Goal: Task Accomplishment & Management: Manage account settings

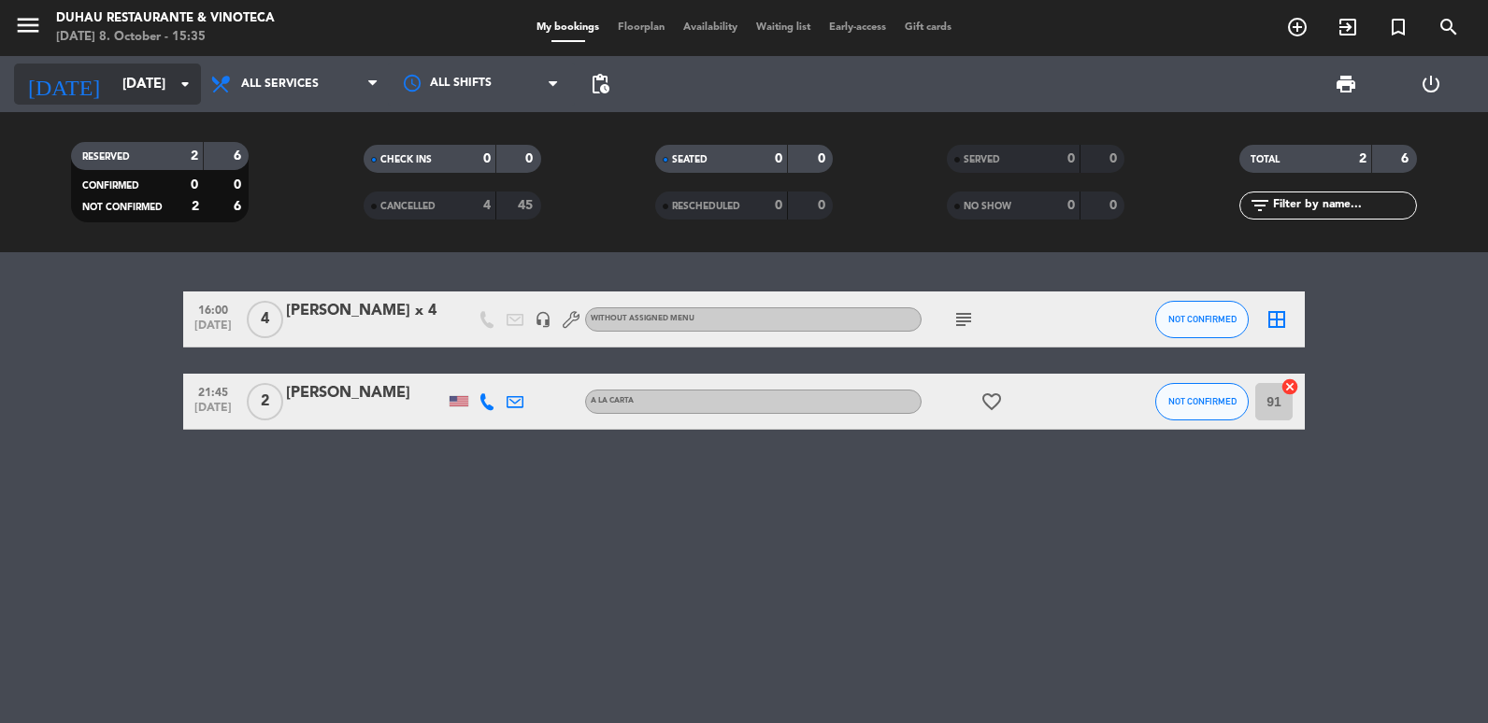
click at [177, 77] on icon "arrow_drop_down" at bounding box center [185, 84] width 22 height 22
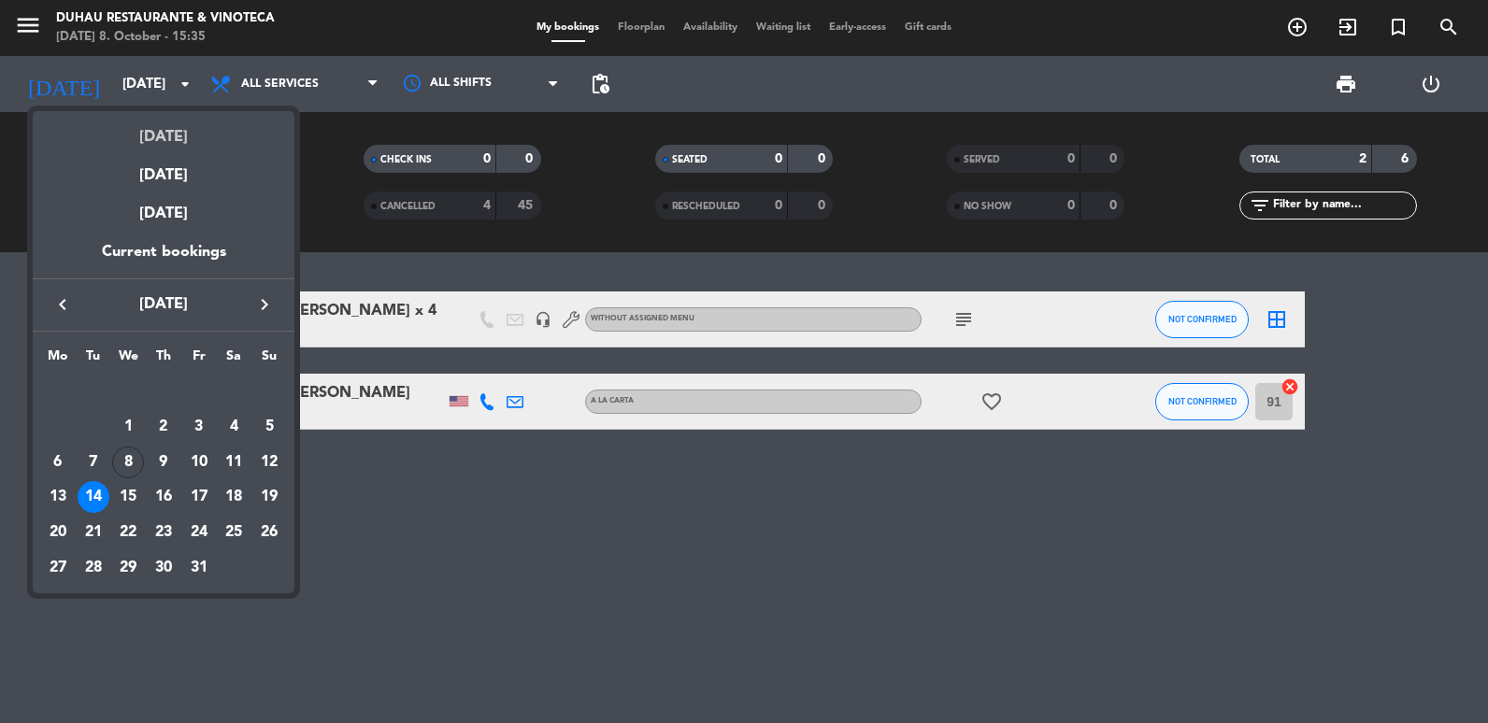
click at [193, 126] on div "[DATE]" at bounding box center [164, 130] width 262 height 38
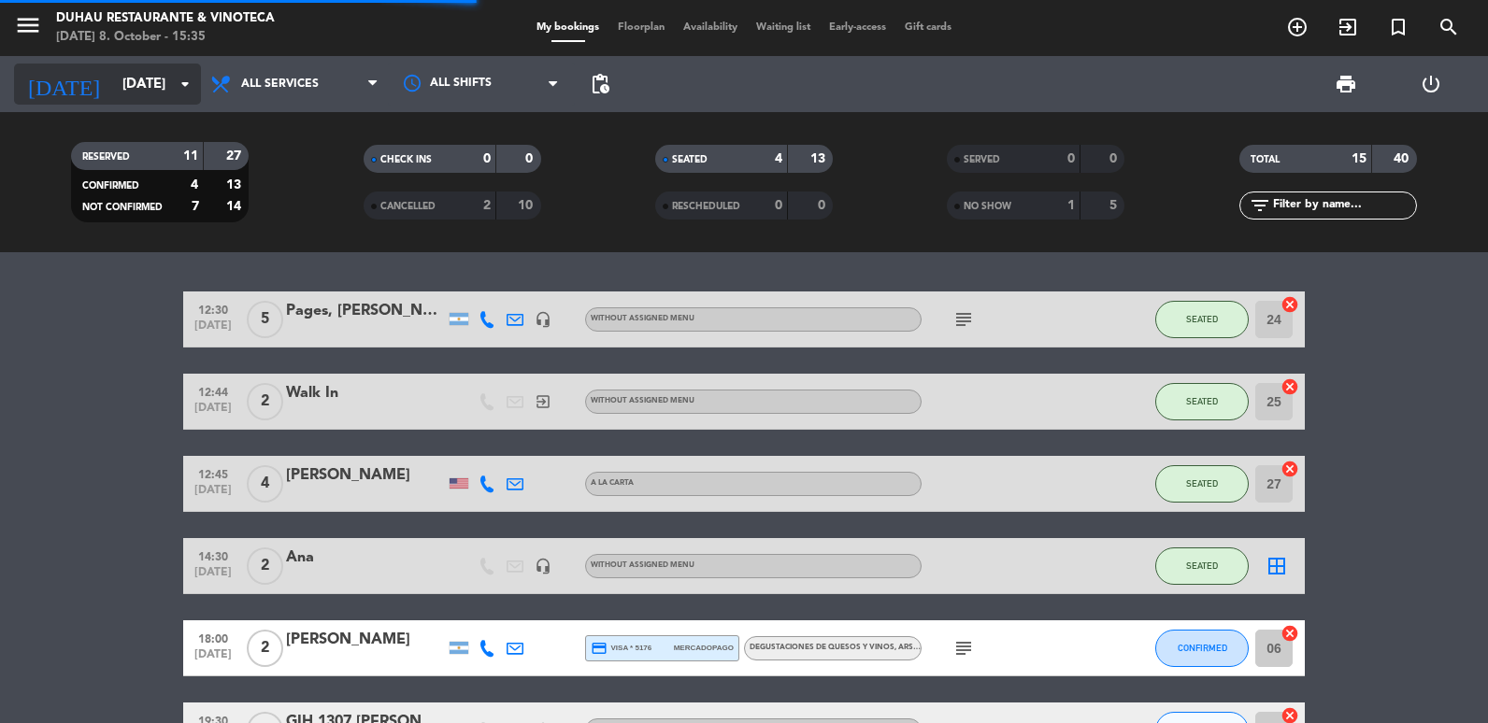
click at [153, 75] on input "[DATE]" at bounding box center [202, 84] width 179 height 35
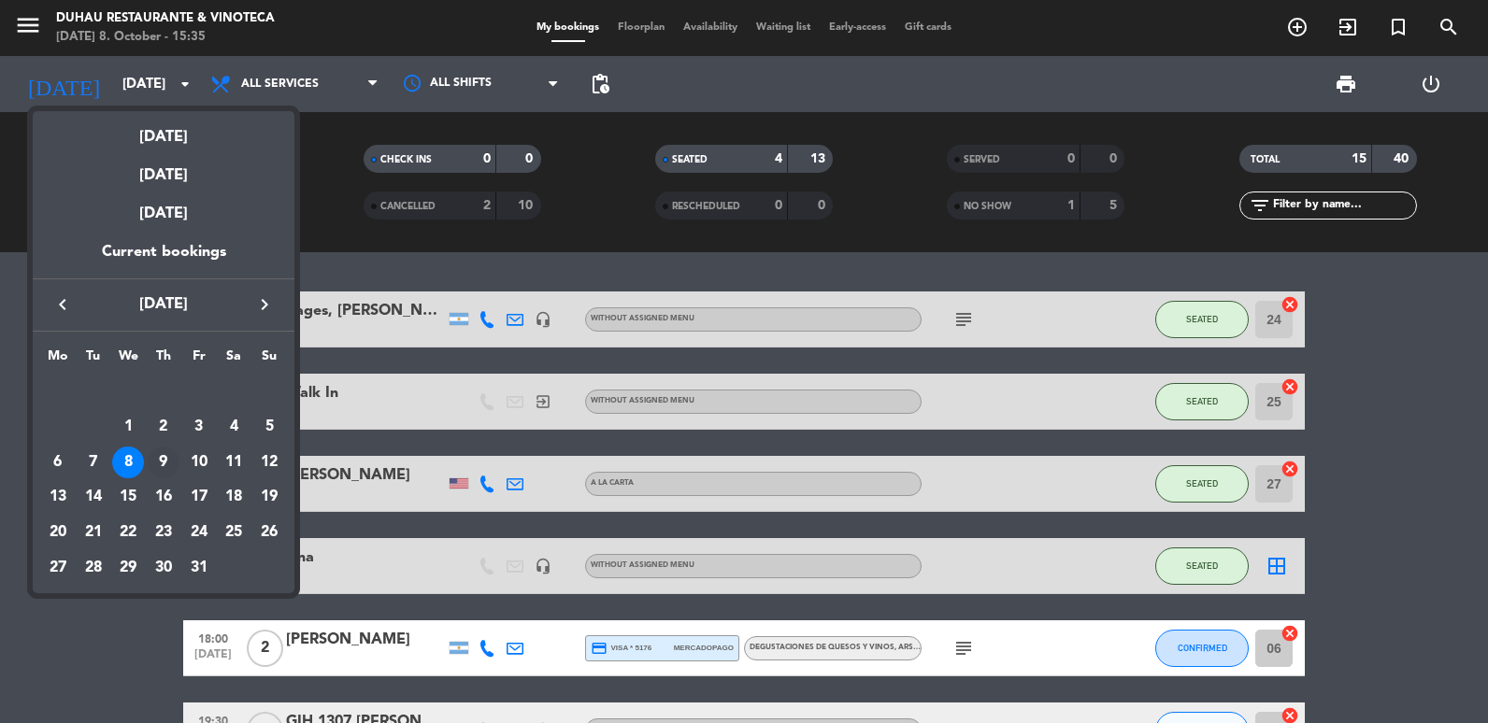
click at [158, 469] on div "9" at bounding box center [164, 463] width 32 height 32
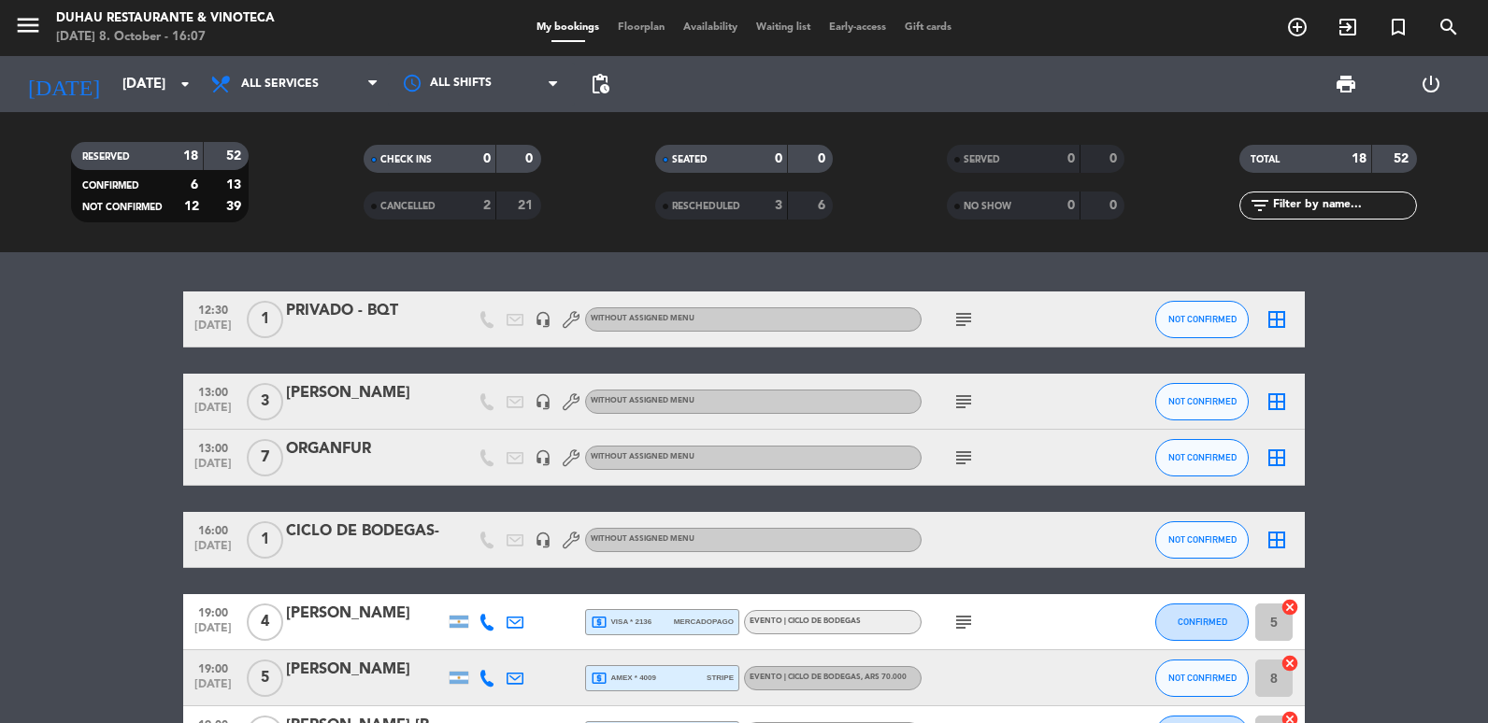
click at [140, 114] on div "RESERVED 18 52 CONFIRMED 6 13 NOT CONFIRMED 12 39 CHECK INS 0 0 CANCELLED 2 21 …" at bounding box center [744, 182] width 1488 height 140
click at [152, 95] on input "[DATE]" at bounding box center [202, 84] width 179 height 35
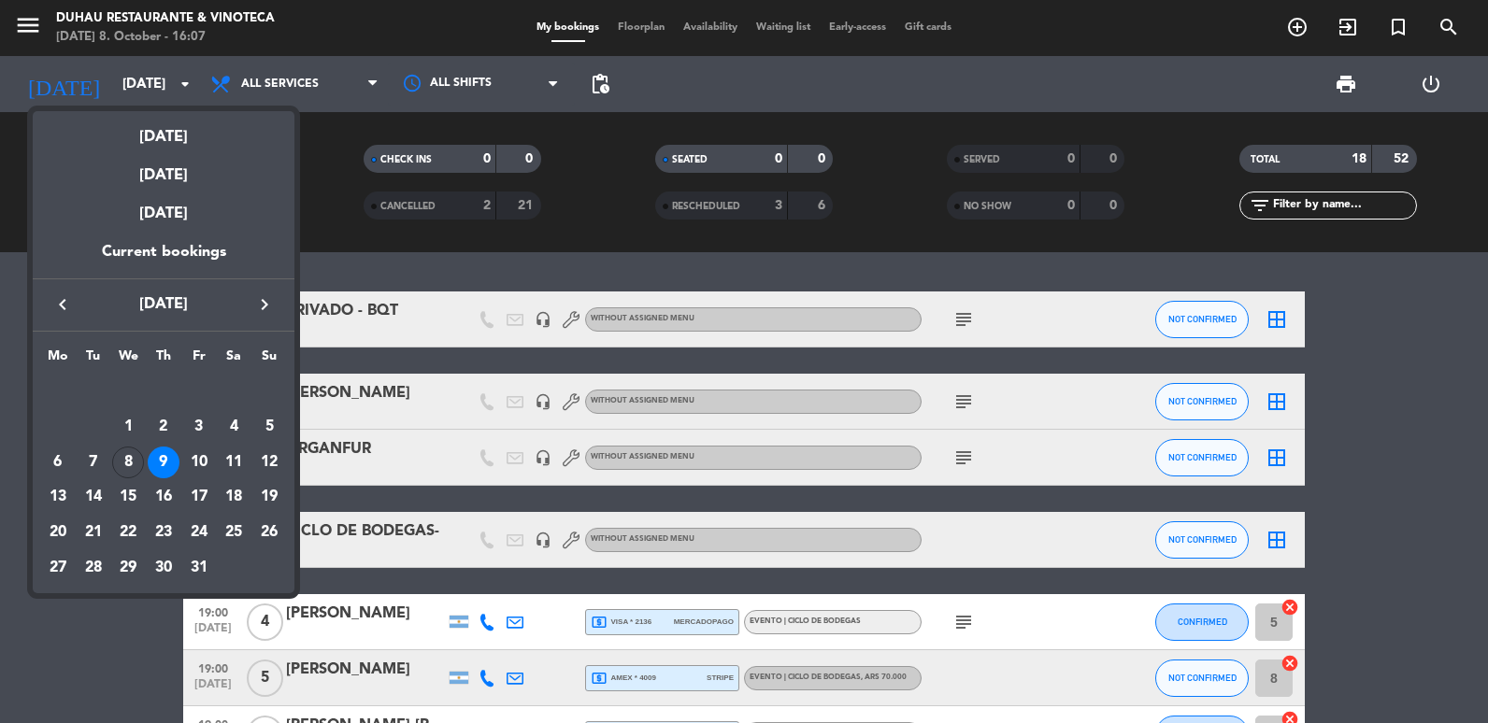
click at [258, 312] on icon "keyboard_arrow_right" at bounding box center [264, 304] width 22 height 22
click at [61, 408] on td "NOV" at bounding box center [128, 392] width 177 height 36
click at [57, 422] on div "3" at bounding box center [58, 427] width 32 height 32
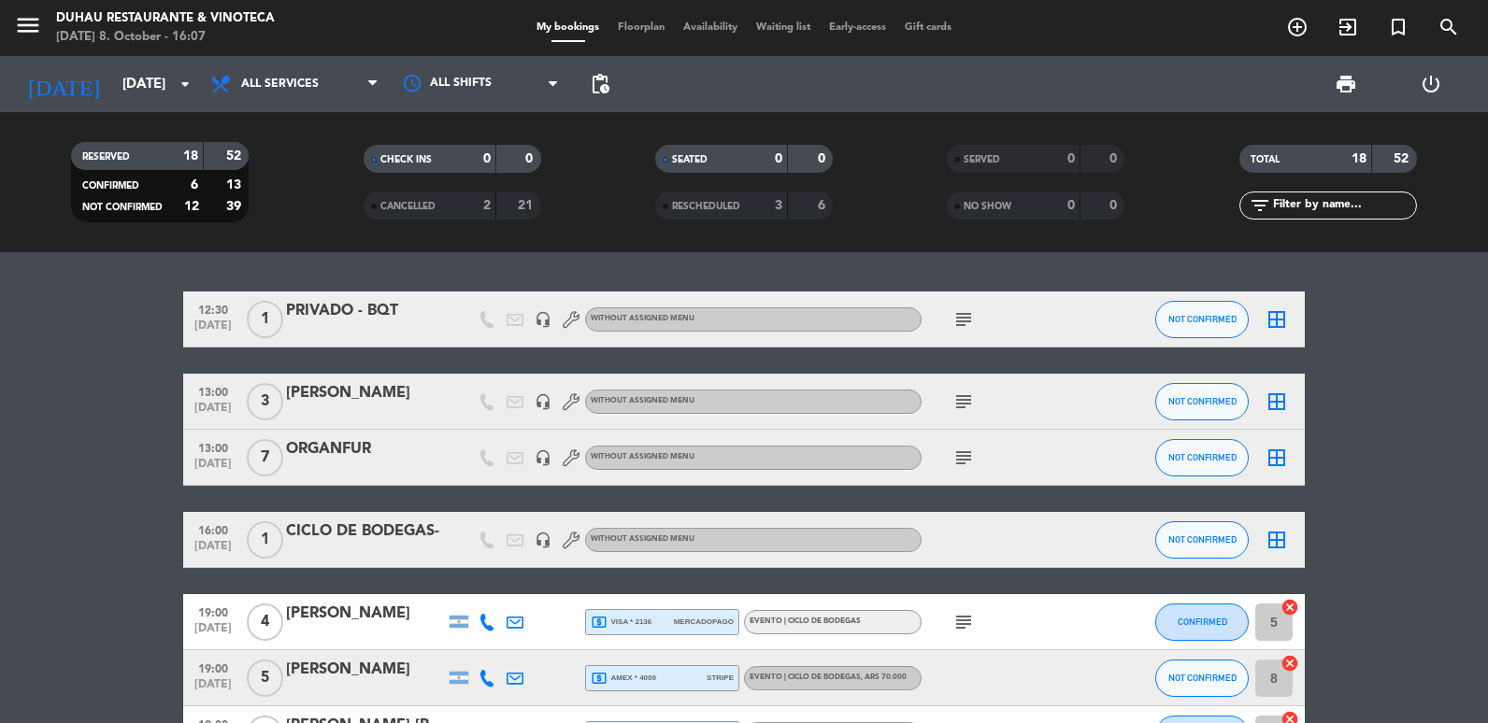
type input "[DATE]"
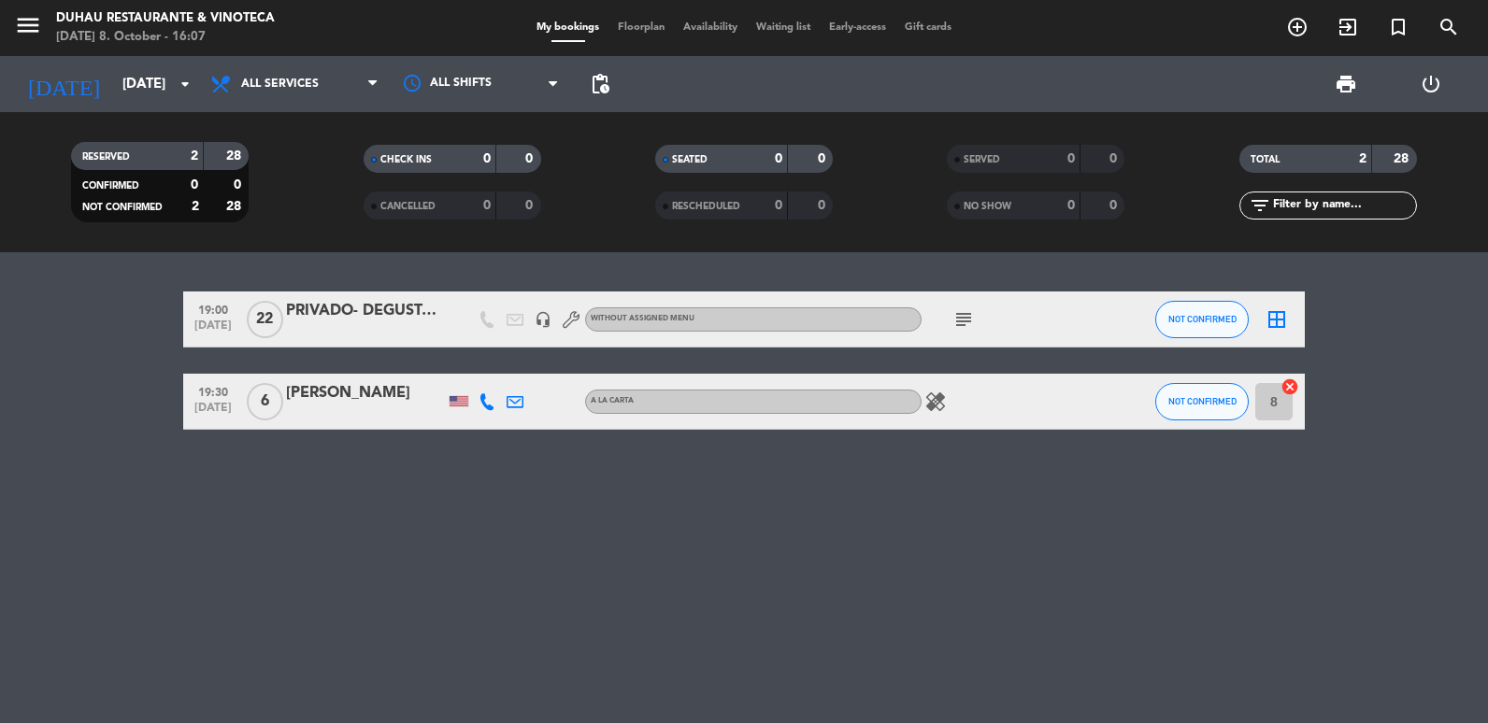
click at [967, 325] on icon "subject" at bounding box center [963, 319] width 22 height 22
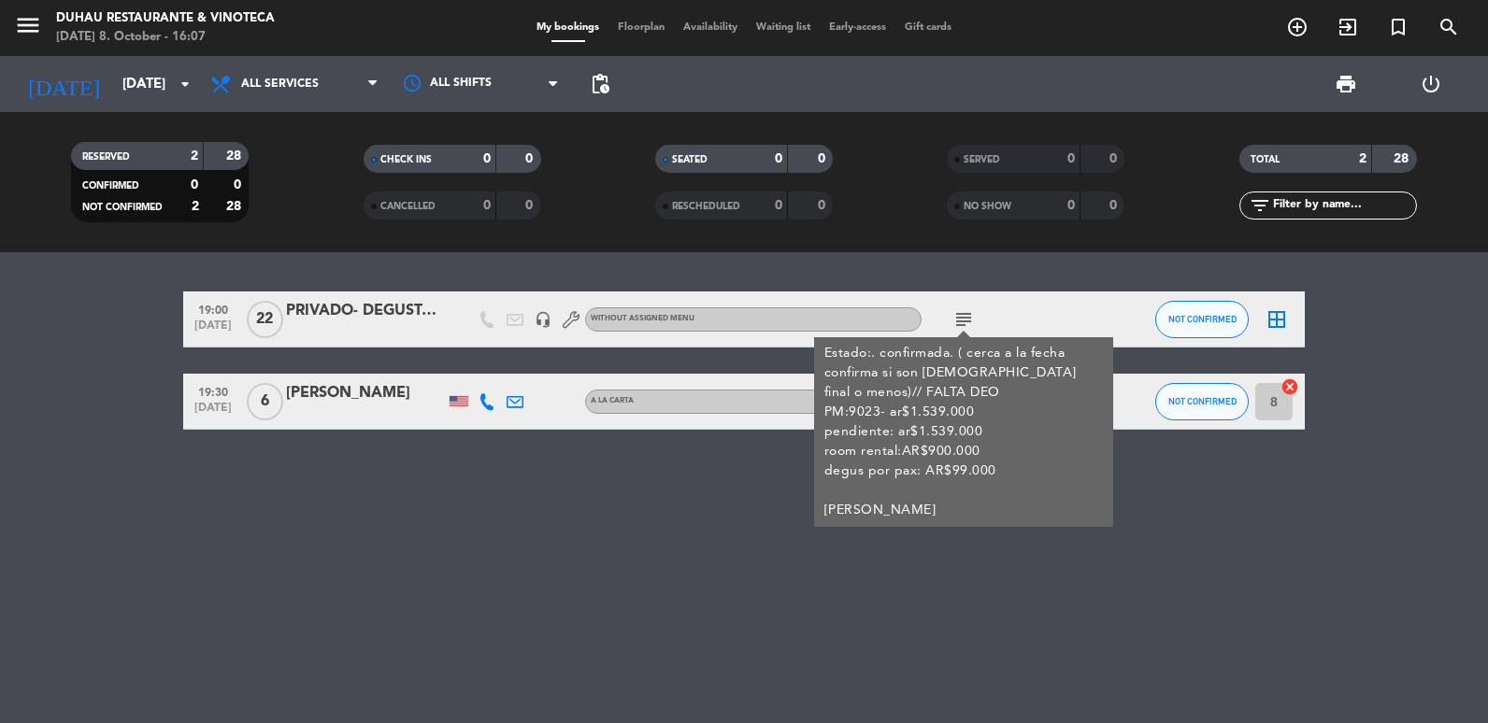
click at [327, 320] on div "PRIVADO- DEGUSTACIÓN [PERSON_NAME]" at bounding box center [365, 311] width 159 height 24
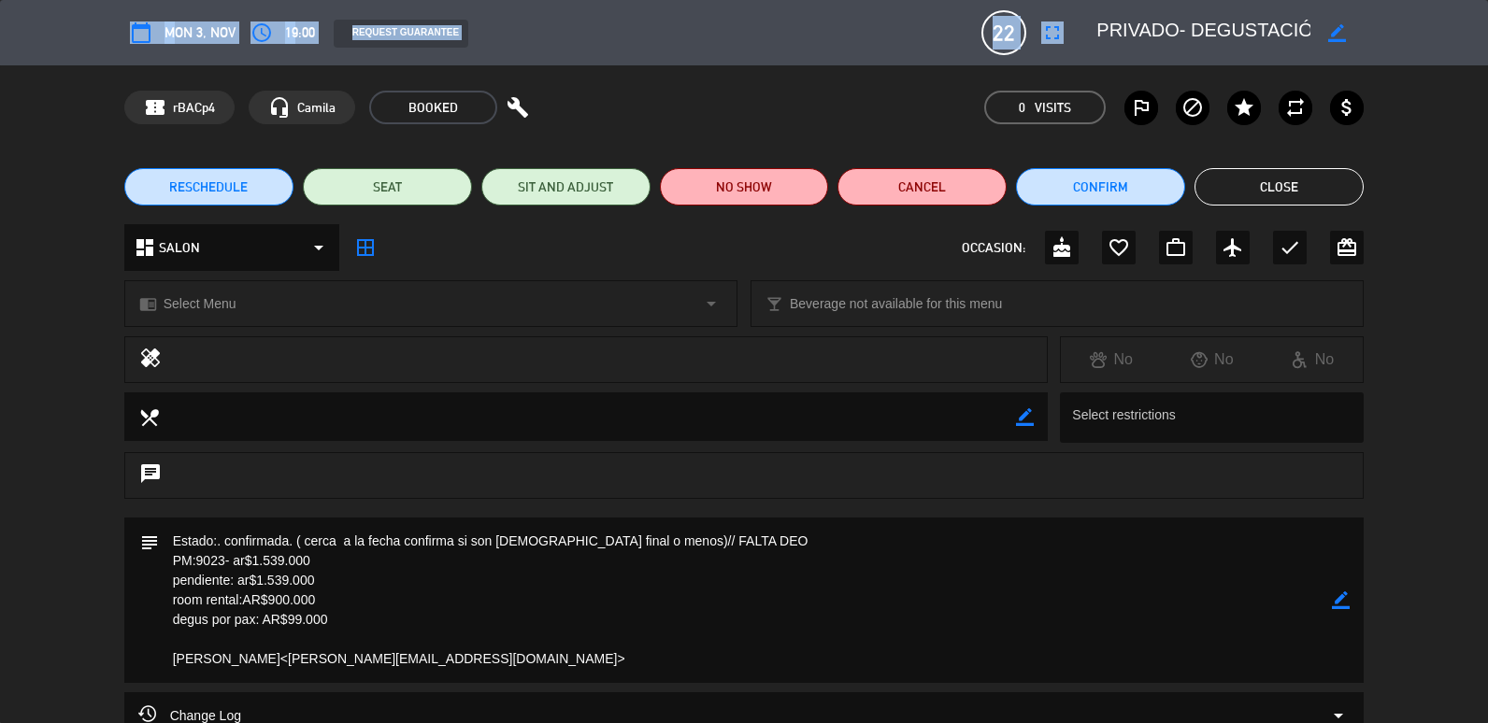
drag, startPoint x: 1178, startPoint y: 14, endPoint x: 1491, endPoint y: 42, distance: 314.4
click at [1487, 42] on html "close × Duhau Restaurante & Vinoteca × chrome_reader_mode List of Reservations …" at bounding box center [744, 361] width 1488 height 723
click at [1182, 22] on textarea at bounding box center [1203, 33] width 214 height 34
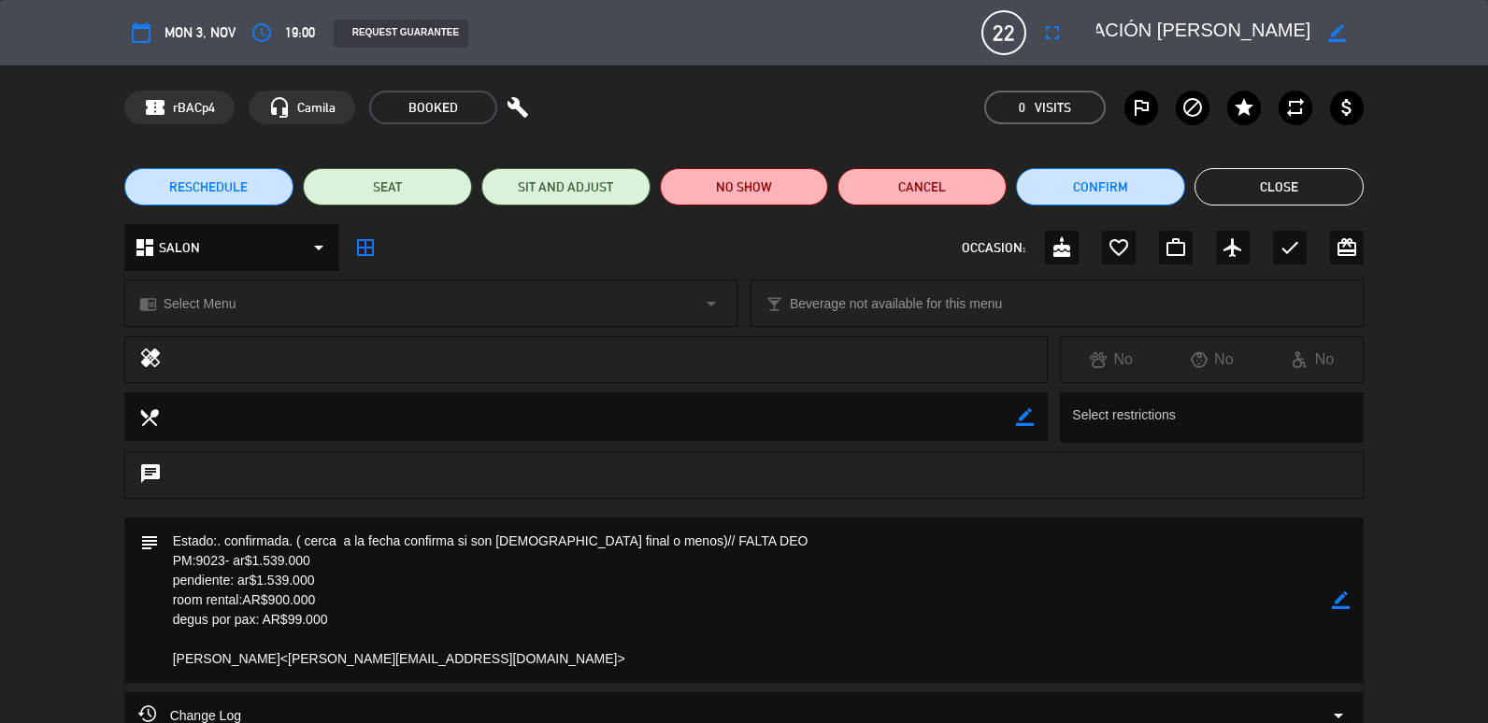
drag, startPoint x: 1197, startPoint y: 24, endPoint x: 1393, endPoint y: 36, distance: 195.7
click at [1393, 36] on div "calendar_today Mon 3, Nov access_time 19:00 REQUEST GUARANTEE 22 PRIVADO- DEGUS…" at bounding box center [744, 32] width 1488 height 65
drag, startPoint x: 1393, startPoint y: 36, endPoint x: 1430, endPoint y: 222, distance: 190.6
click at [1428, 207] on div "RESCHEDULE SEAT SIT AND ADJUST NO SHOW Cancel Confirm Close" at bounding box center [744, 187] width 1488 height 75
drag, startPoint x: 1161, startPoint y: 35, endPoint x: 1491, endPoint y: 36, distance: 329.9
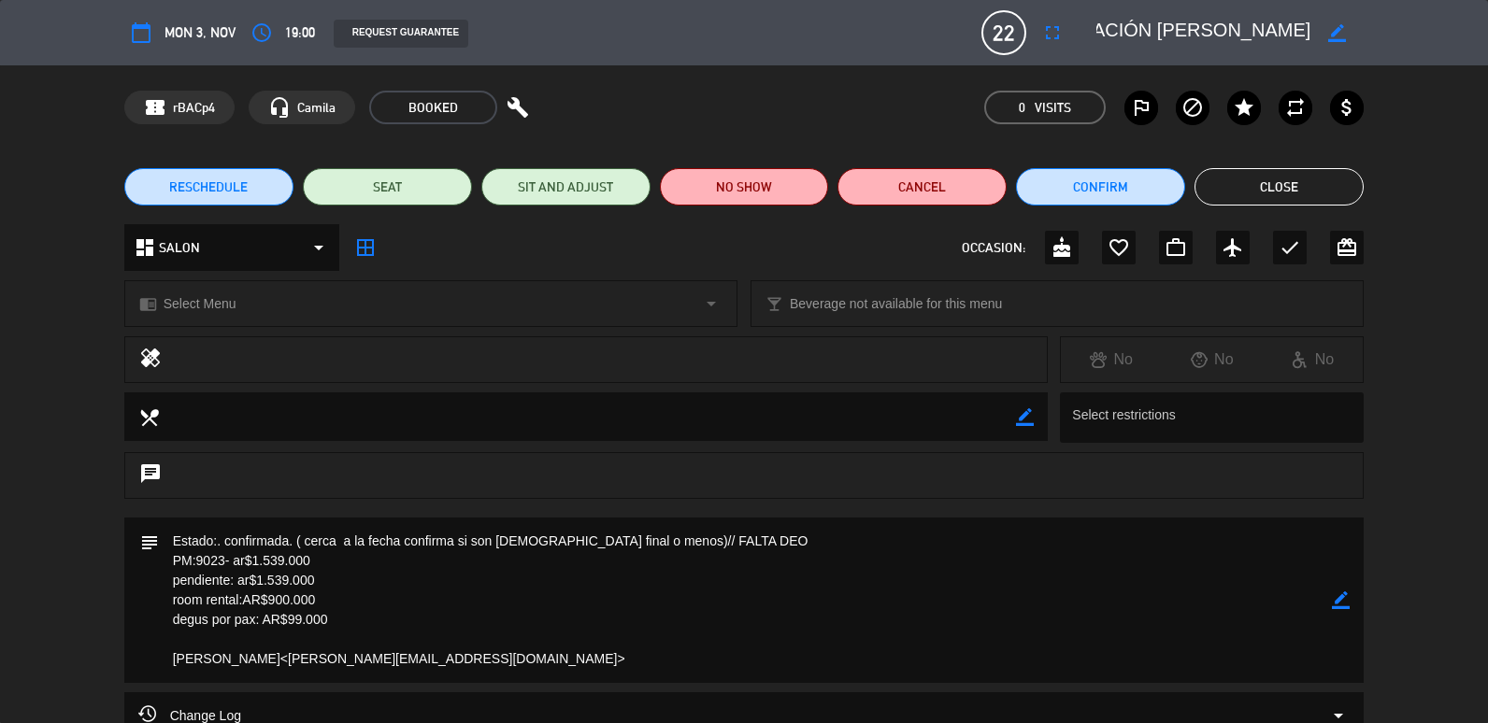
click at [1487, 36] on html "close × Duhau Restaurante & Vinoteca × chrome_reader_mode List of Reservations …" at bounding box center [744, 361] width 1488 height 723
drag, startPoint x: 360, startPoint y: 540, endPoint x: 504, endPoint y: 550, distance: 144.2
click at [504, 550] on textarea at bounding box center [746, 600] width 1174 height 165
drag, startPoint x: 504, startPoint y: 550, endPoint x: 523, endPoint y: 638, distance: 90.9
click at [527, 632] on textarea at bounding box center [746, 600] width 1174 height 165
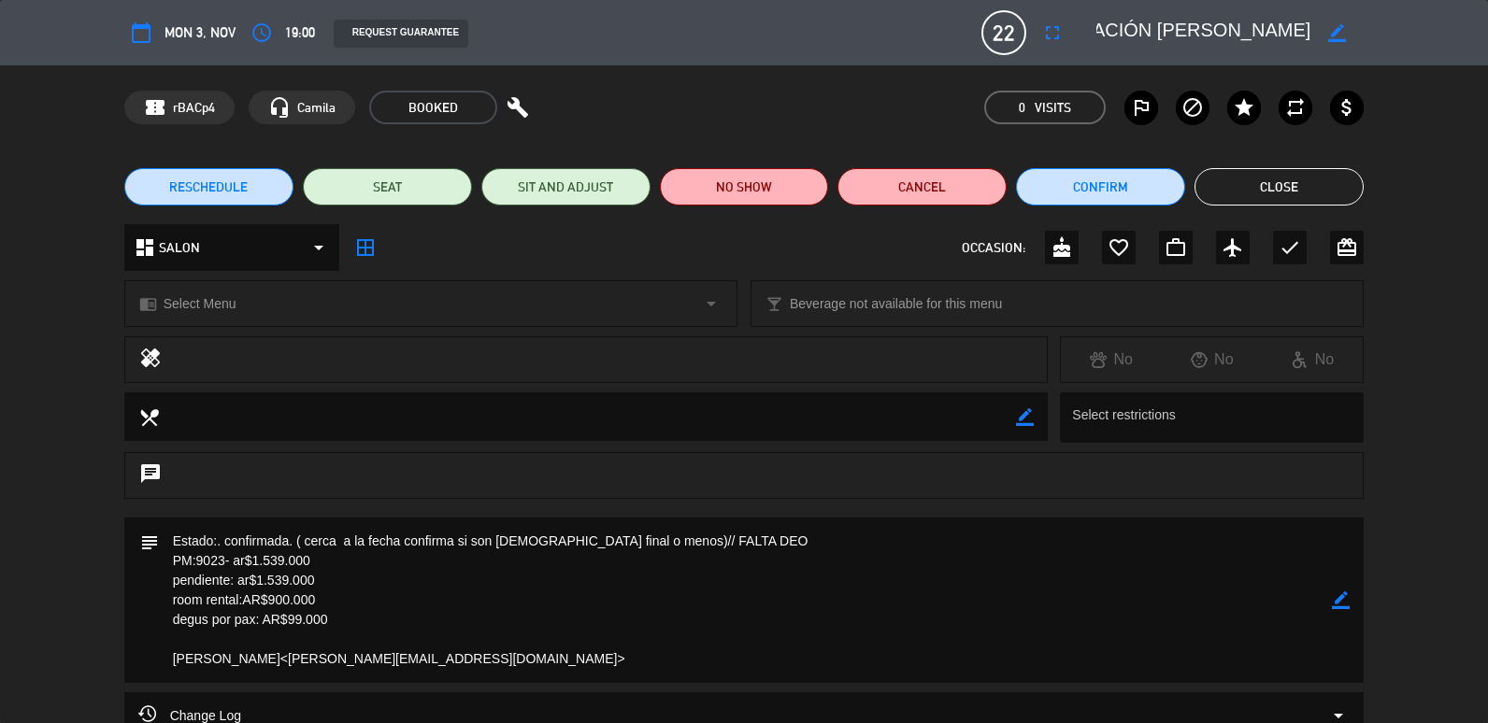
drag, startPoint x: 1246, startPoint y: 178, endPoint x: 699, endPoint y: 1, distance: 574.6
click at [1247, 178] on button "Close" at bounding box center [1278, 186] width 169 height 37
